Goal: Transaction & Acquisition: Purchase product/service

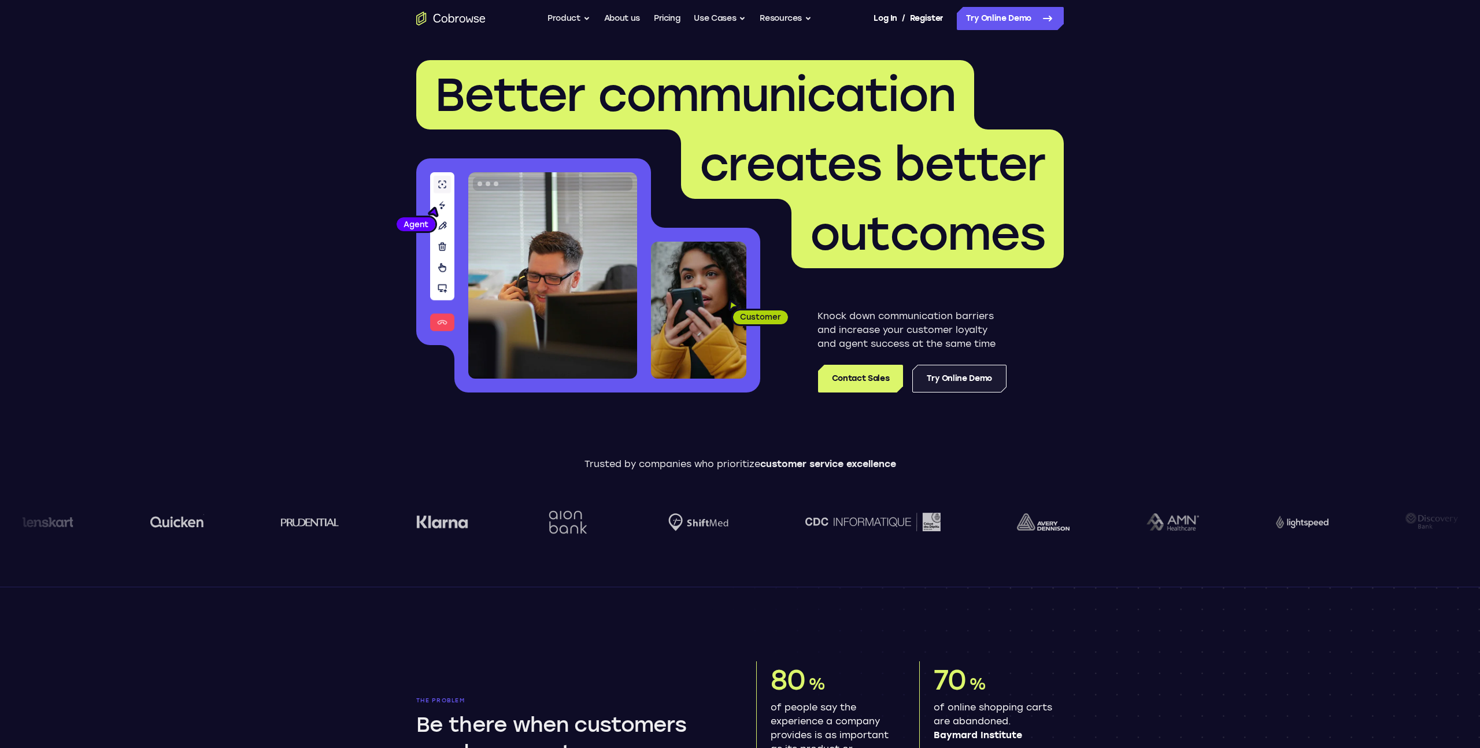
click at [946, 377] on link "Try Online Demo" at bounding box center [959, 379] width 94 height 28
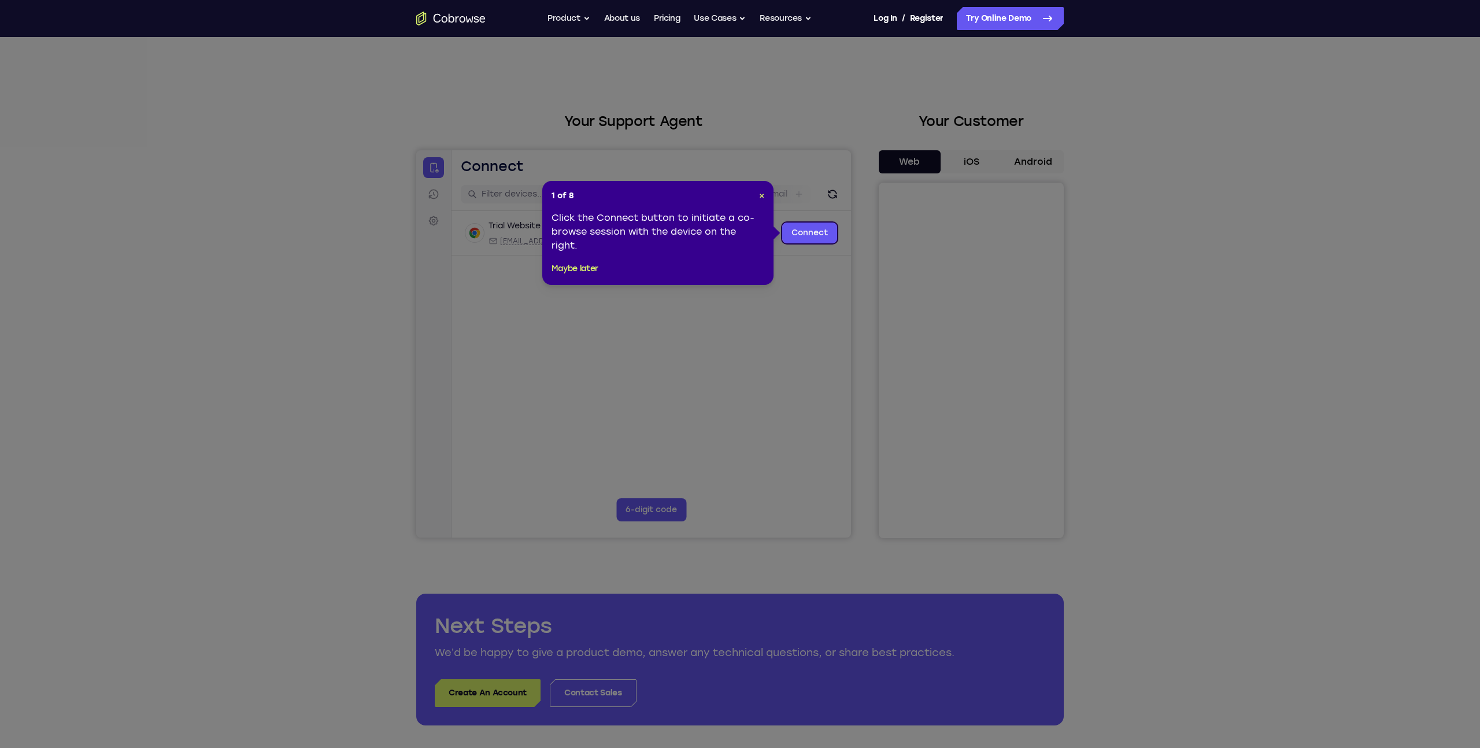
drag, startPoint x: 1242, startPoint y: 405, endPoint x: 1236, endPoint y: 402, distance: 7.0
click at [1242, 404] on icon at bounding box center [740, 374] width 1480 height 748
click at [766, 195] on div "1 of 8 × Click the Connect button to initiate a co-browse session with the devi…" at bounding box center [657, 233] width 231 height 104
click at [762, 196] on span "×" at bounding box center [761, 196] width 5 height 10
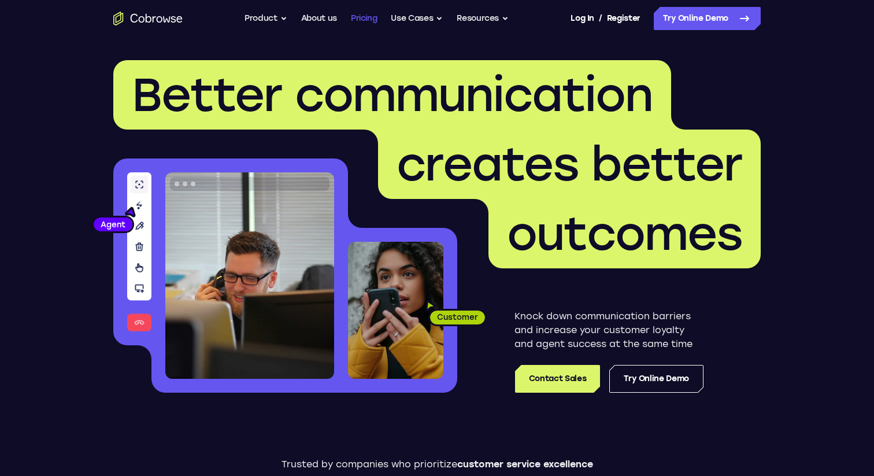
click at [366, 20] on link "Pricing" at bounding box center [364, 18] width 27 height 23
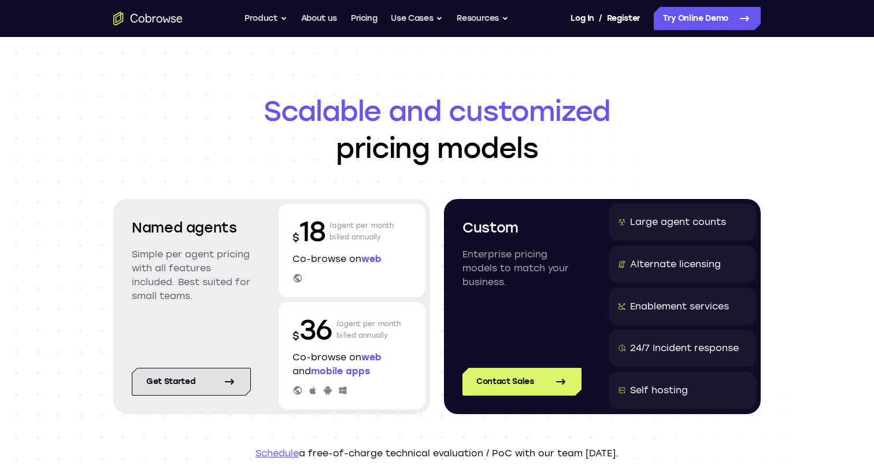
click at [212, 383] on link "Get started" at bounding box center [191, 382] width 119 height 28
